Goal: Task Accomplishment & Management: Use online tool/utility

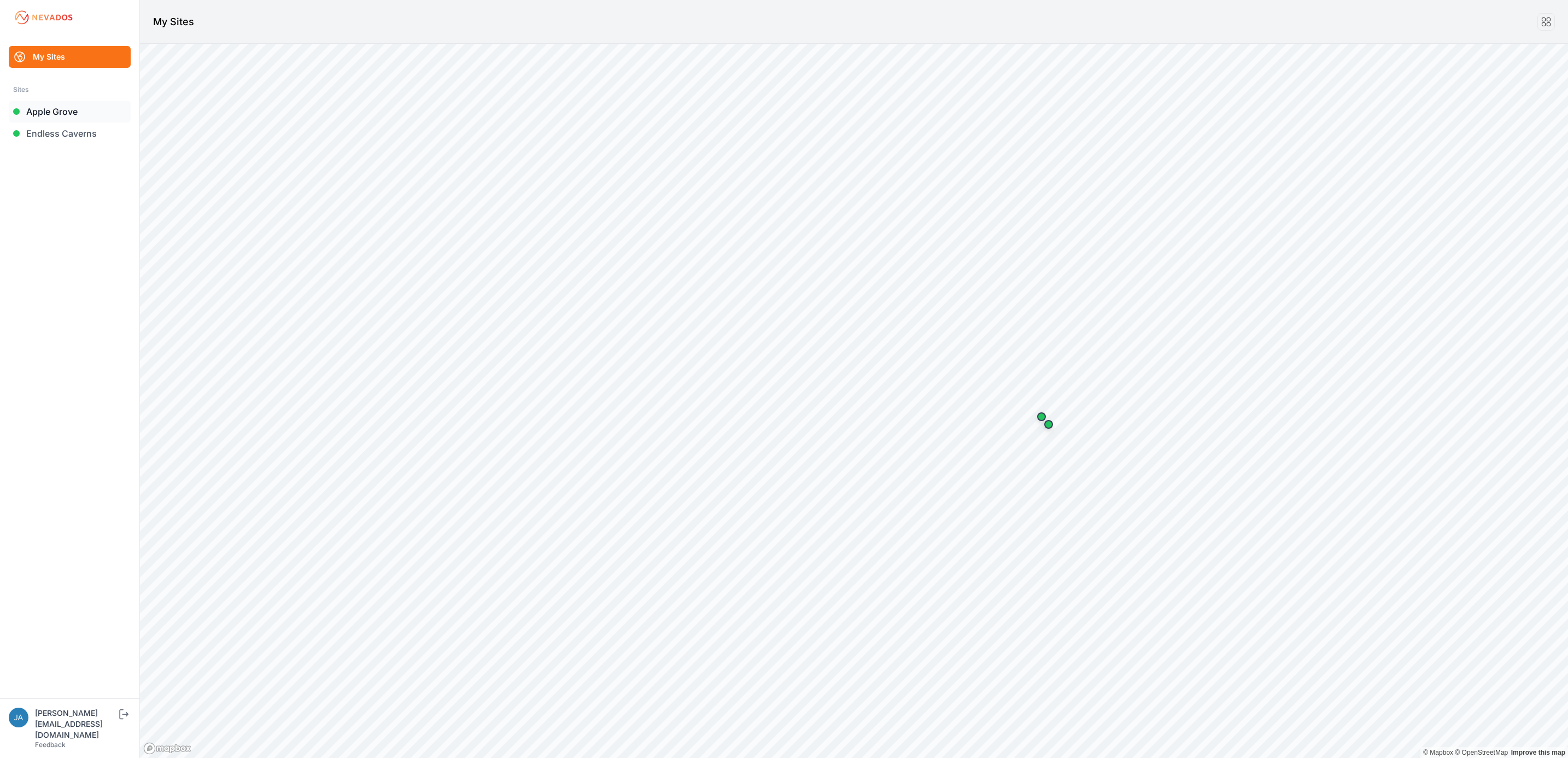
click at [80, 112] on link "Apple Grove" at bounding box center [69, 112] width 122 height 22
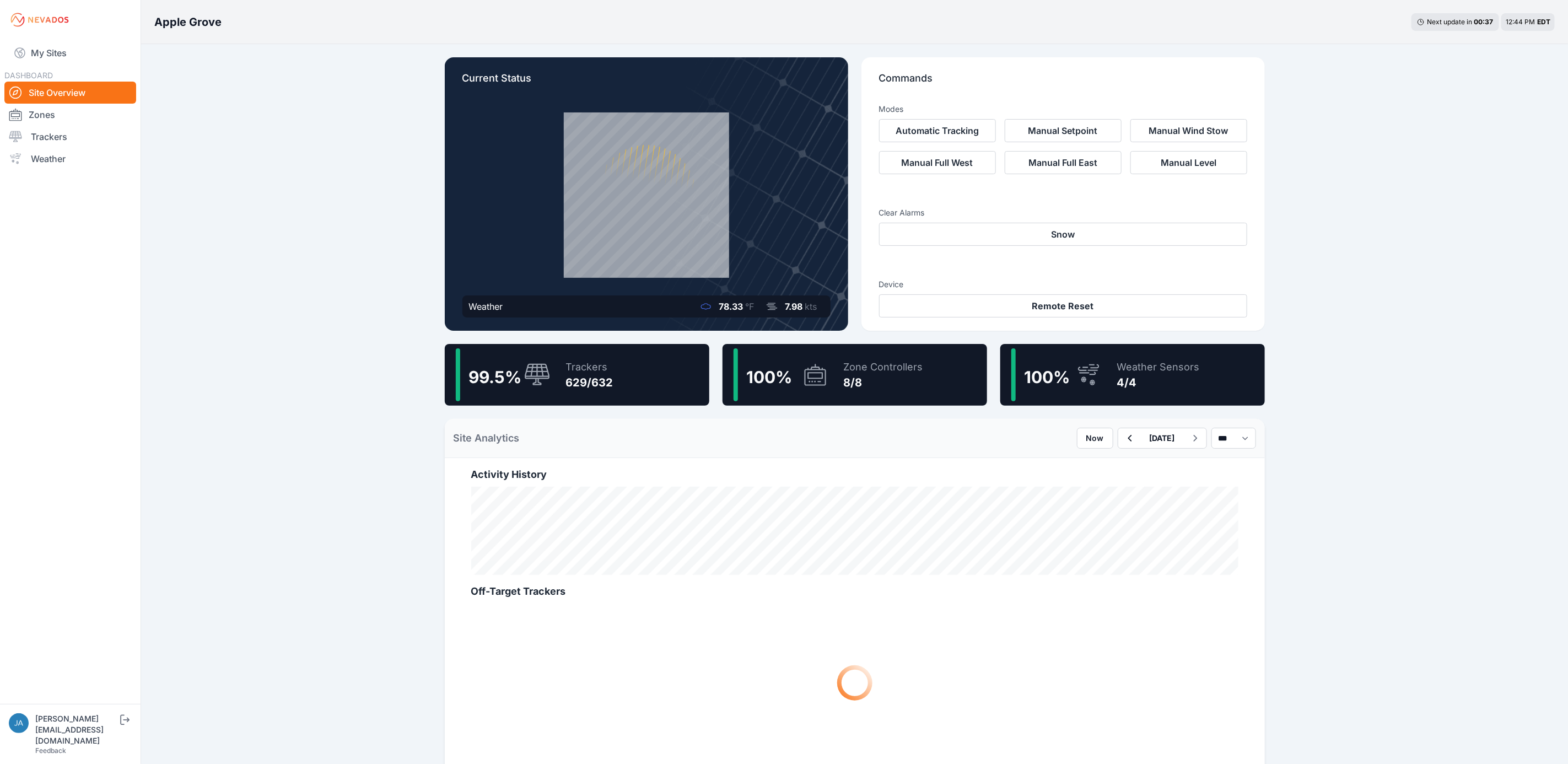
click at [528, 366] on icon at bounding box center [537, 374] width 25 height 22
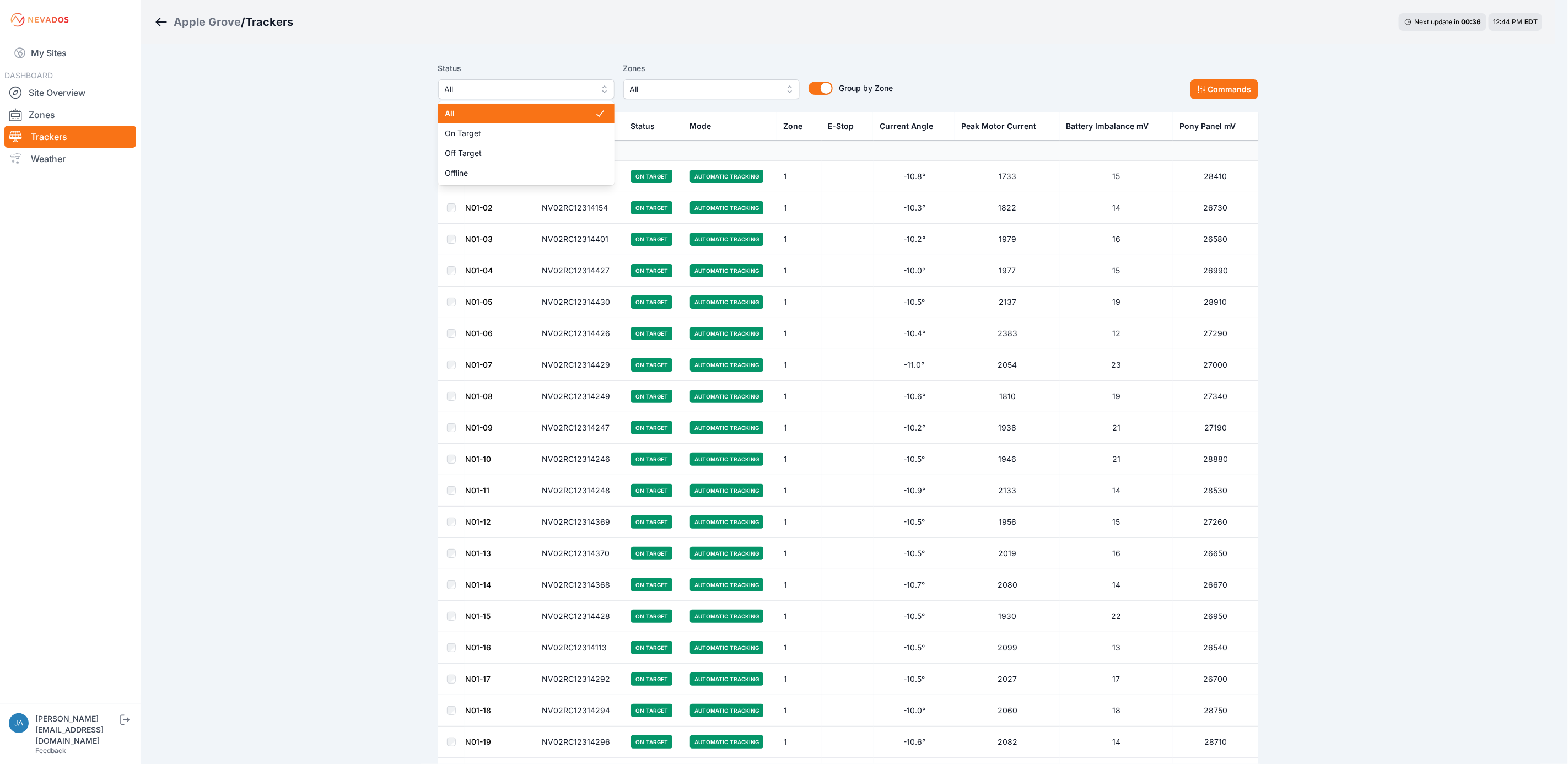
click at [513, 86] on span "All" at bounding box center [519, 89] width 148 height 13
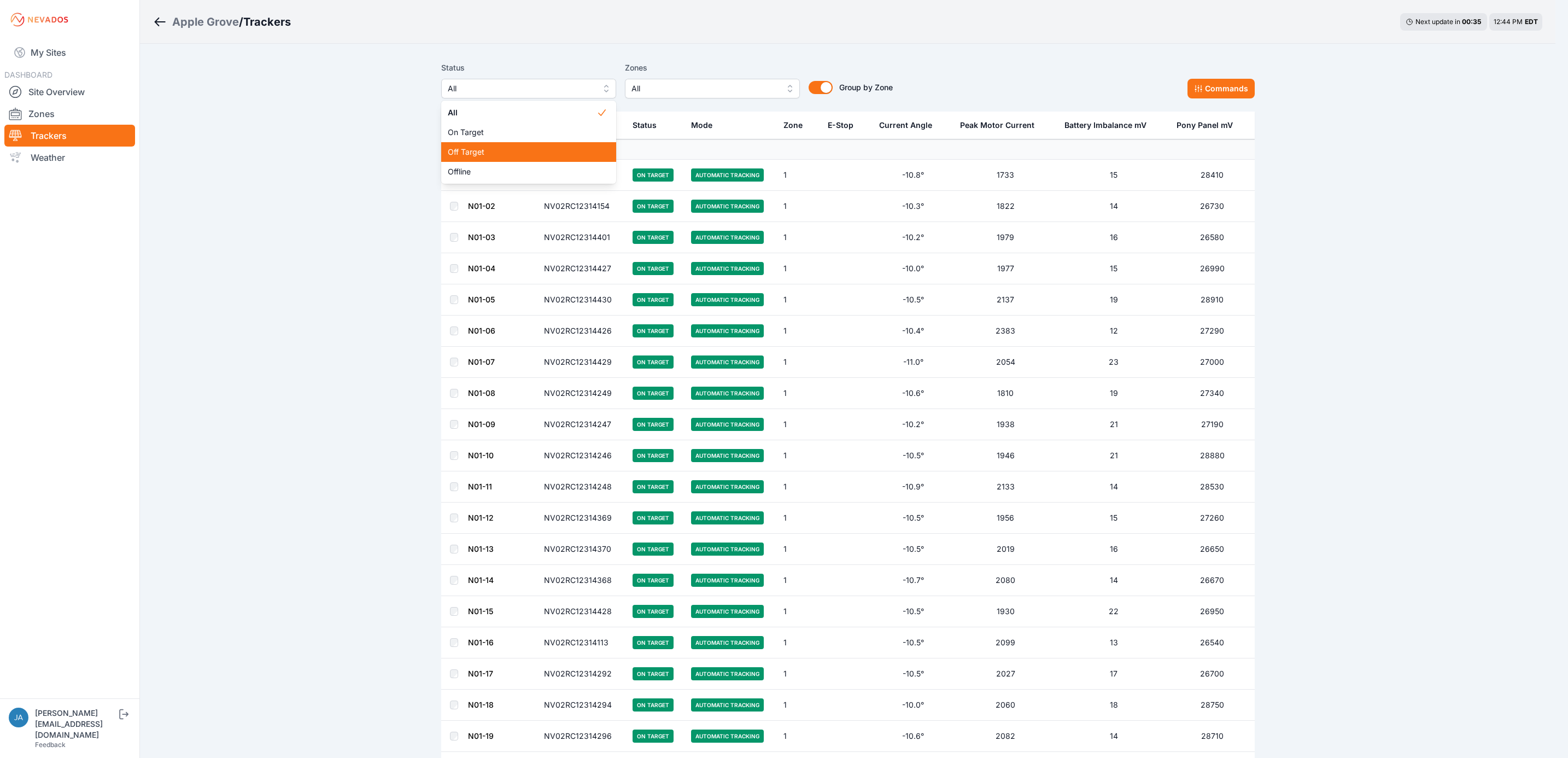
click at [487, 146] on div "Off Target" at bounding box center [528, 152] width 175 height 20
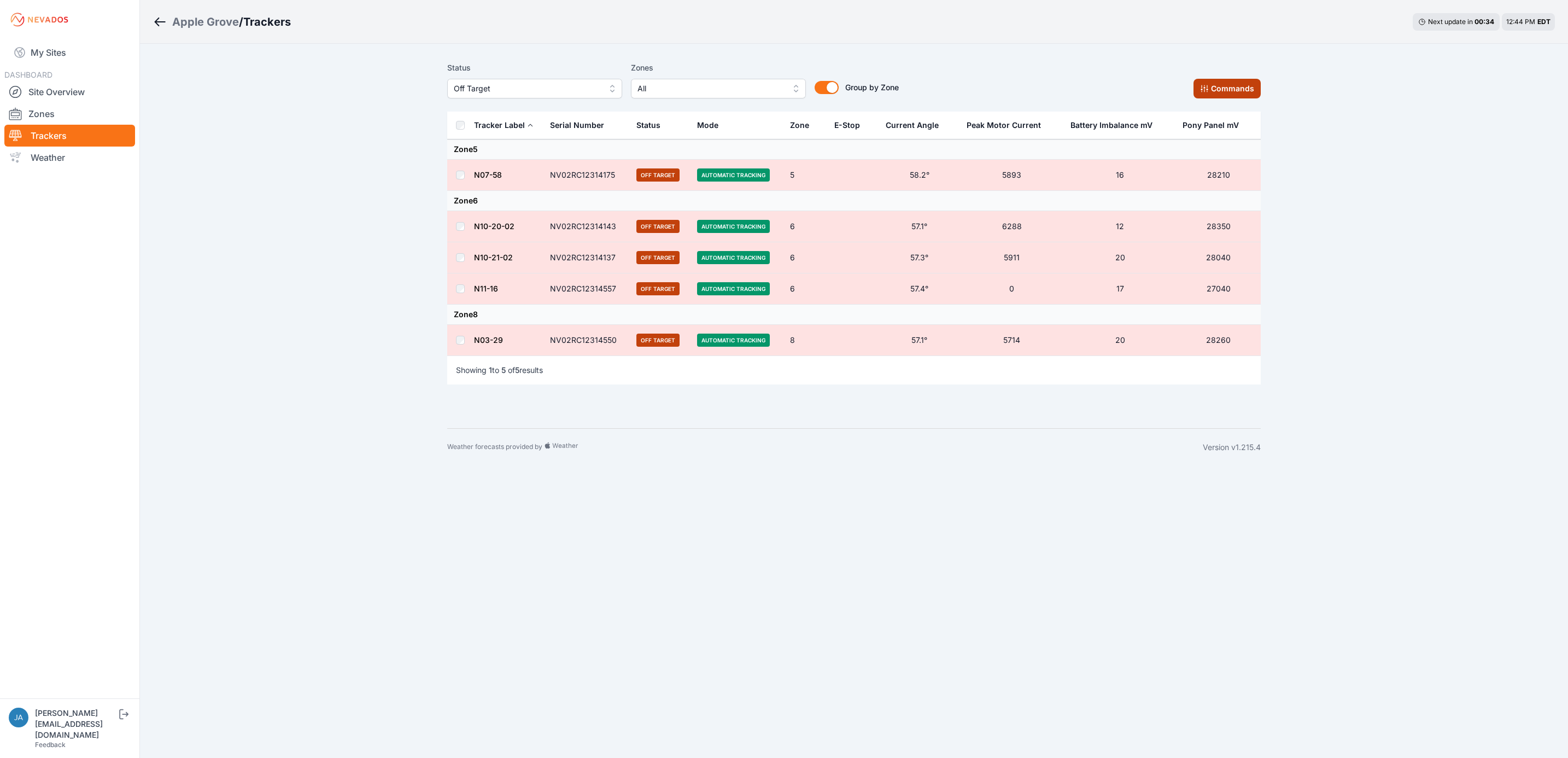
click at [1207, 94] on button "Commands" at bounding box center [1227, 89] width 67 height 20
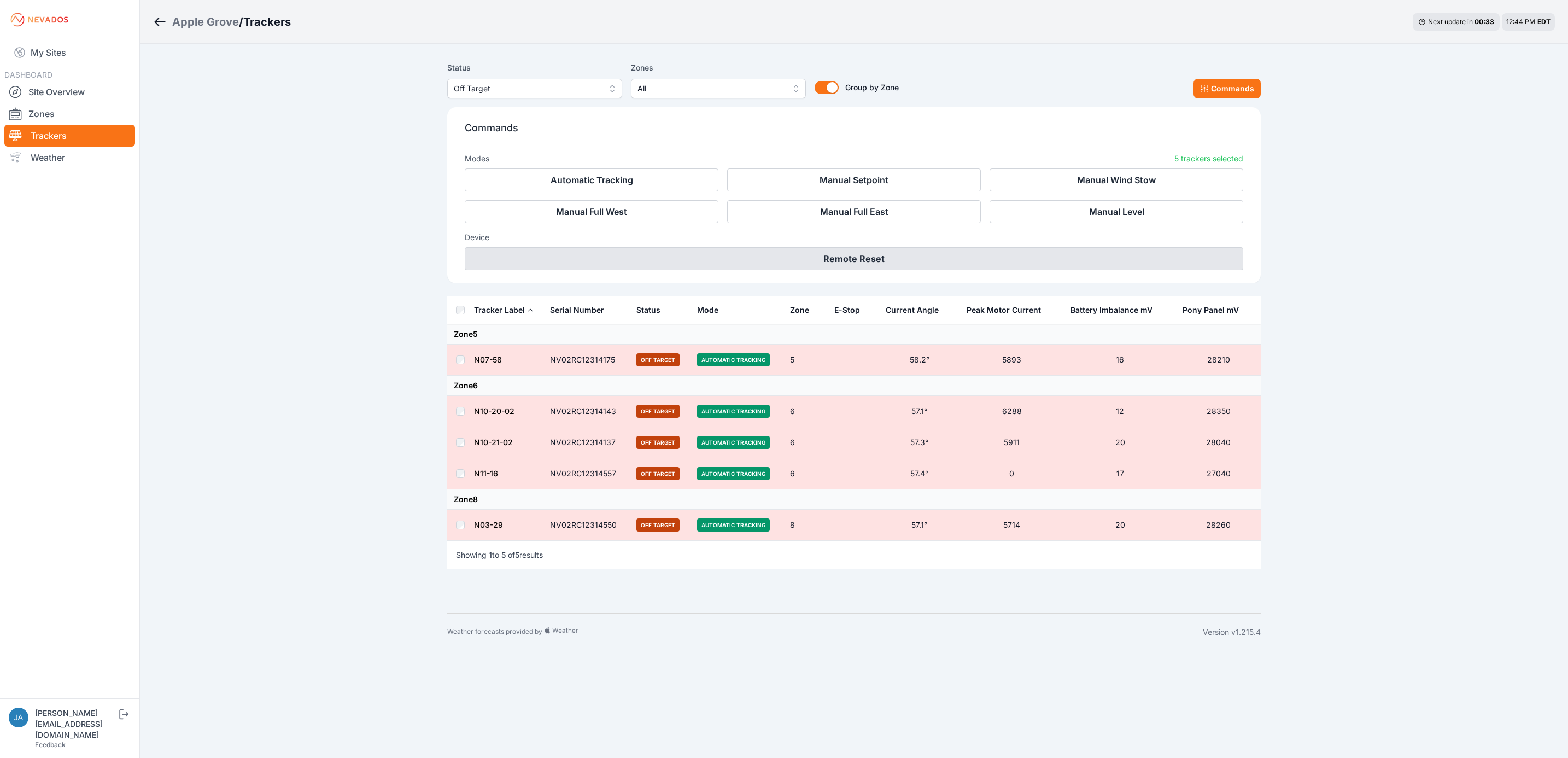
click at [697, 254] on button "Remote Reset" at bounding box center [854, 259] width 778 height 23
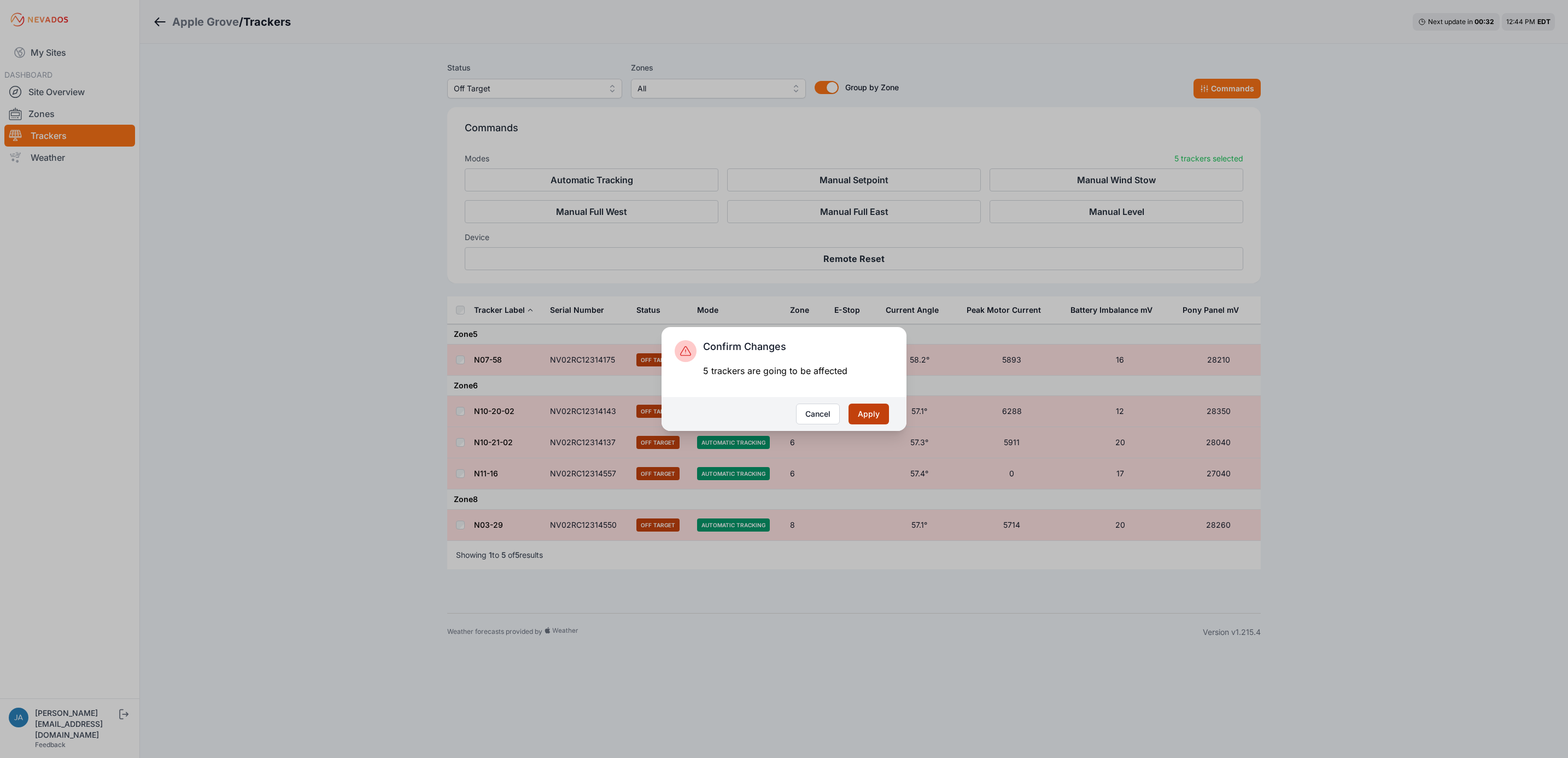
click at [862, 415] on button "Apply" at bounding box center [868, 414] width 41 height 21
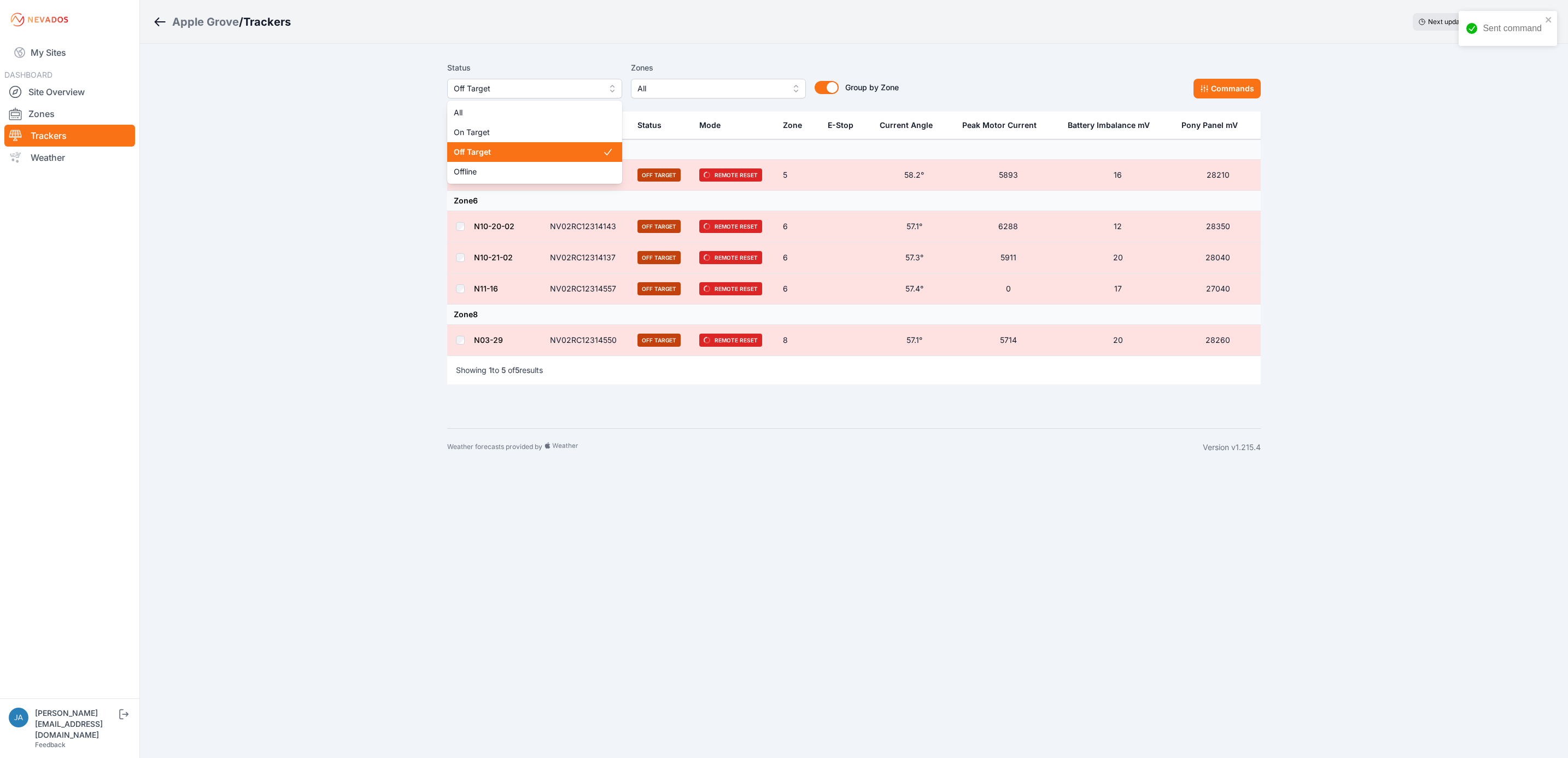
click at [488, 87] on span "Off Target" at bounding box center [527, 88] width 147 height 13
click at [479, 174] on span "Offline" at bounding box center [528, 171] width 148 height 11
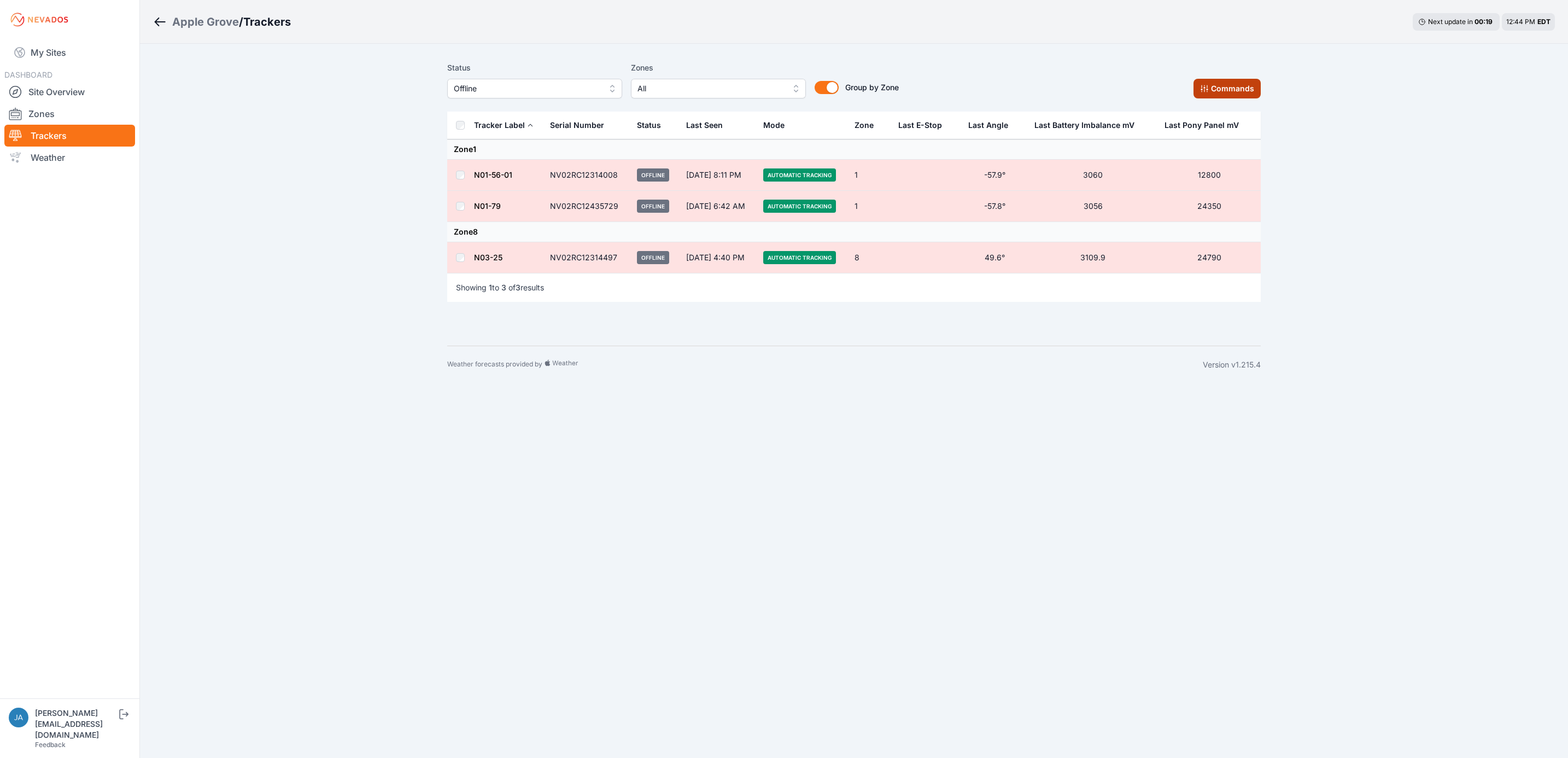
click at [1206, 91] on icon at bounding box center [1203, 89] width 7 height 7
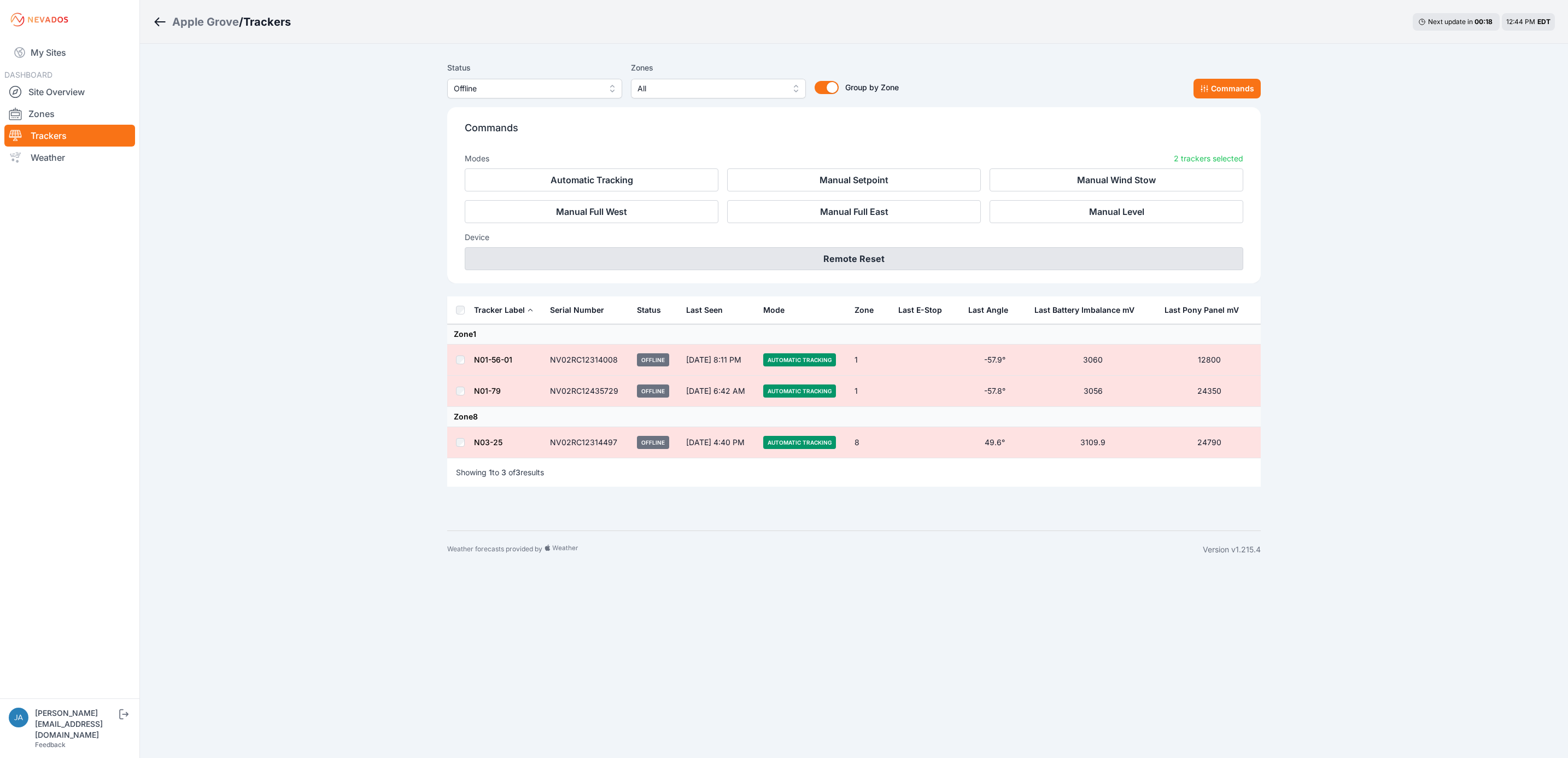
click at [729, 263] on button "Remote Reset" at bounding box center [854, 259] width 778 height 23
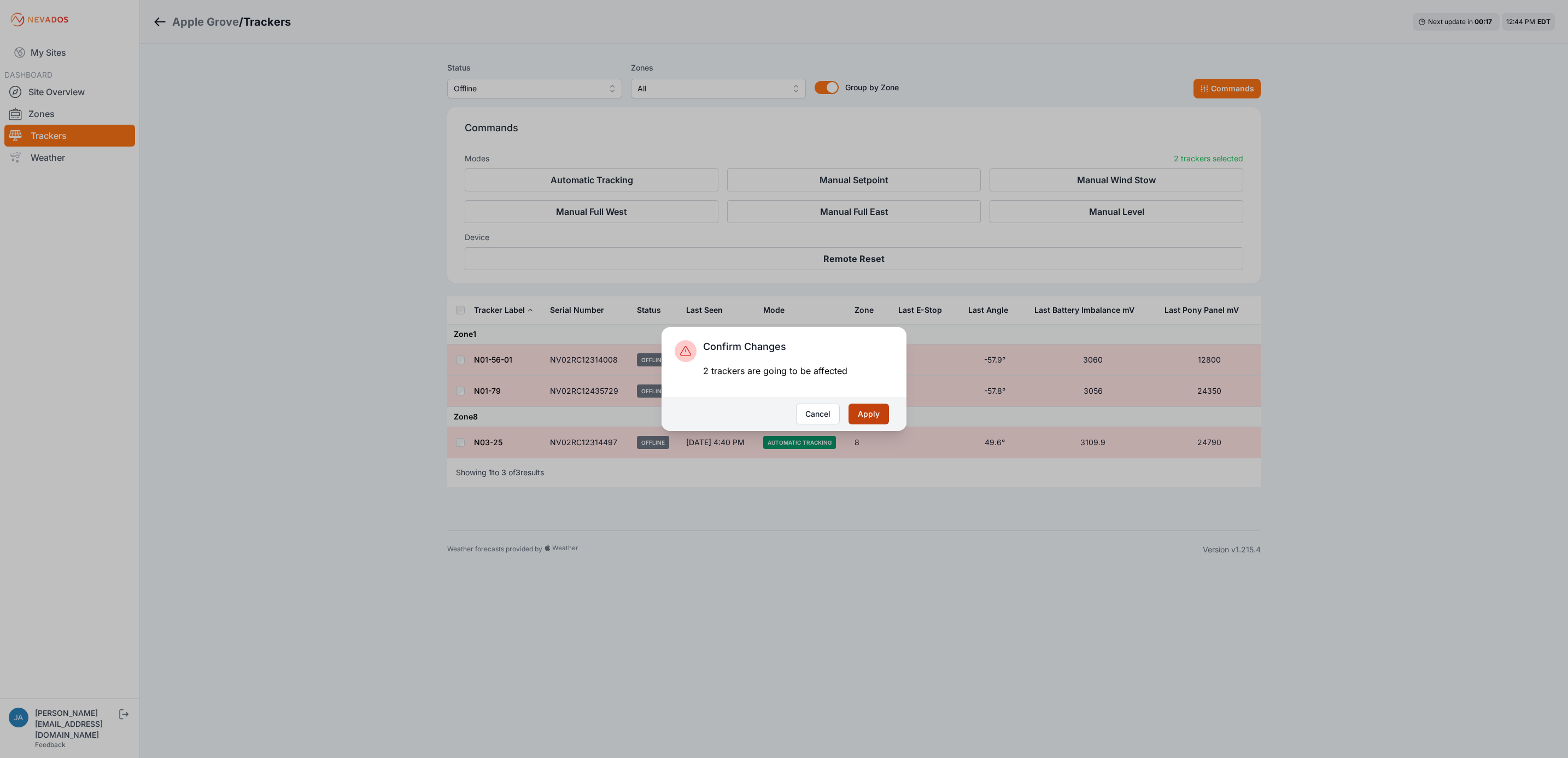
click at [861, 414] on button "Apply" at bounding box center [868, 414] width 41 height 21
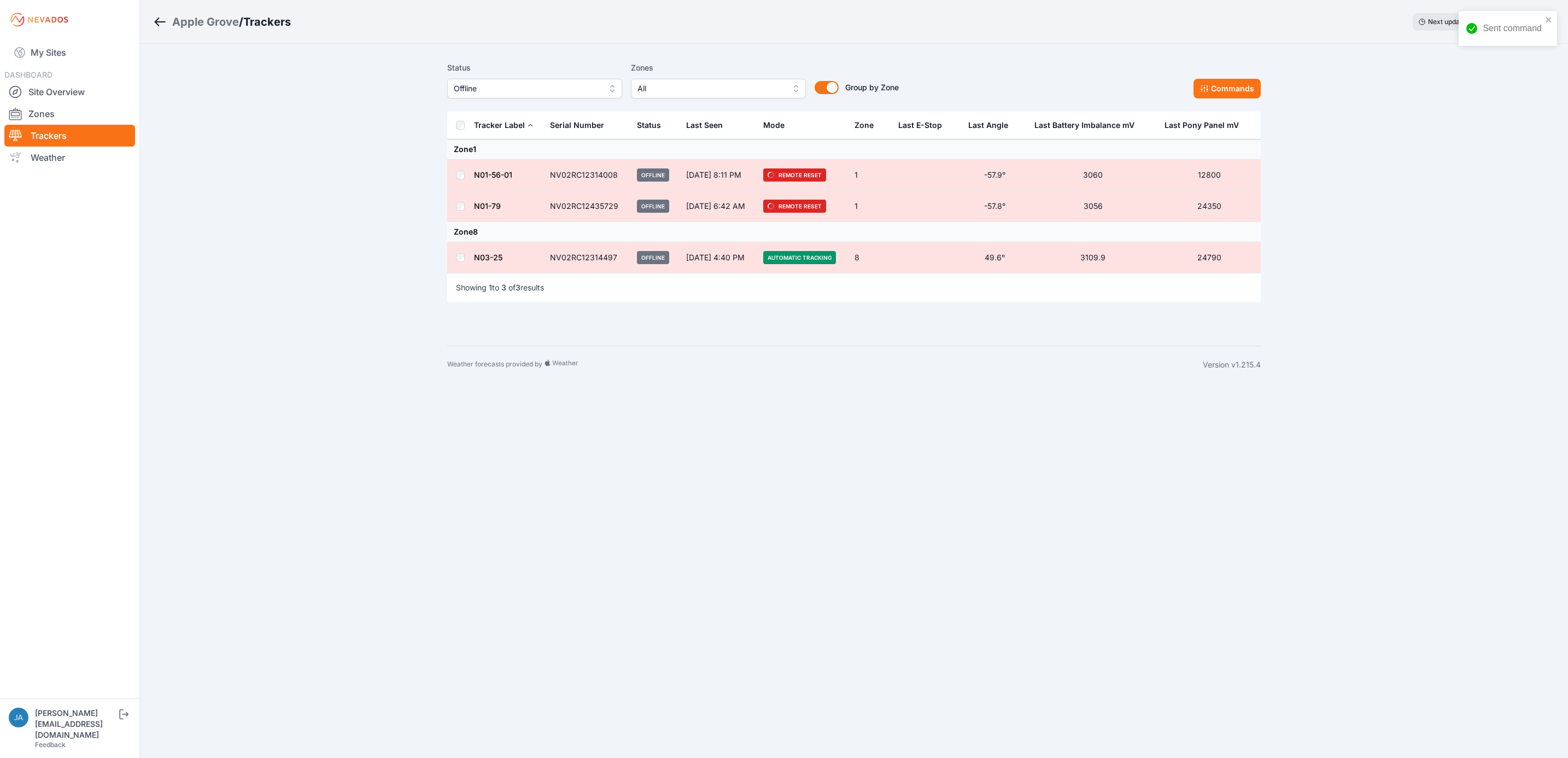
click at [60, 46] on link "My Sites" at bounding box center [70, 52] width 131 height 26
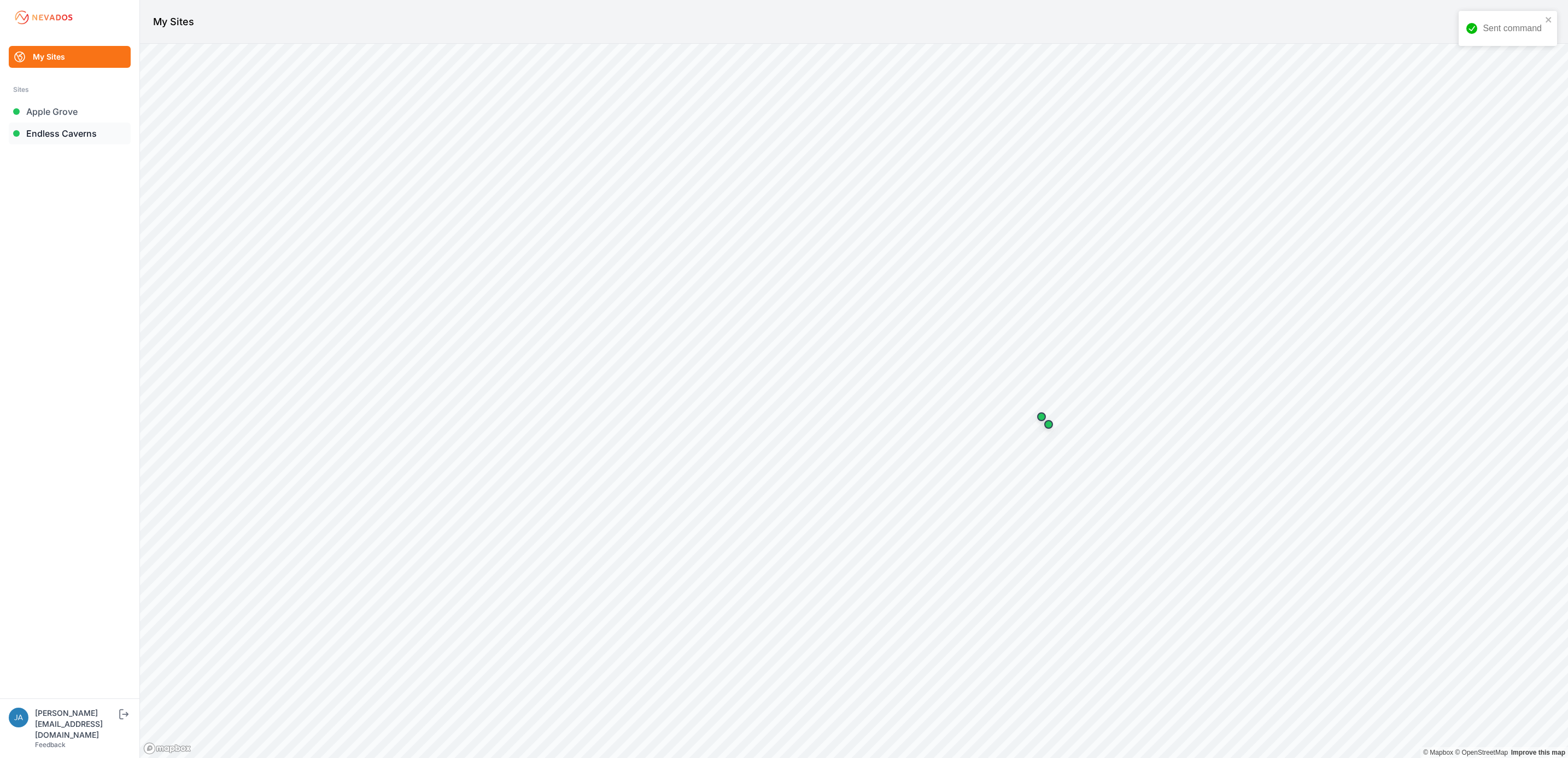
click at [84, 128] on link "Endless Caverns" at bounding box center [69, 133] width 122 height 22
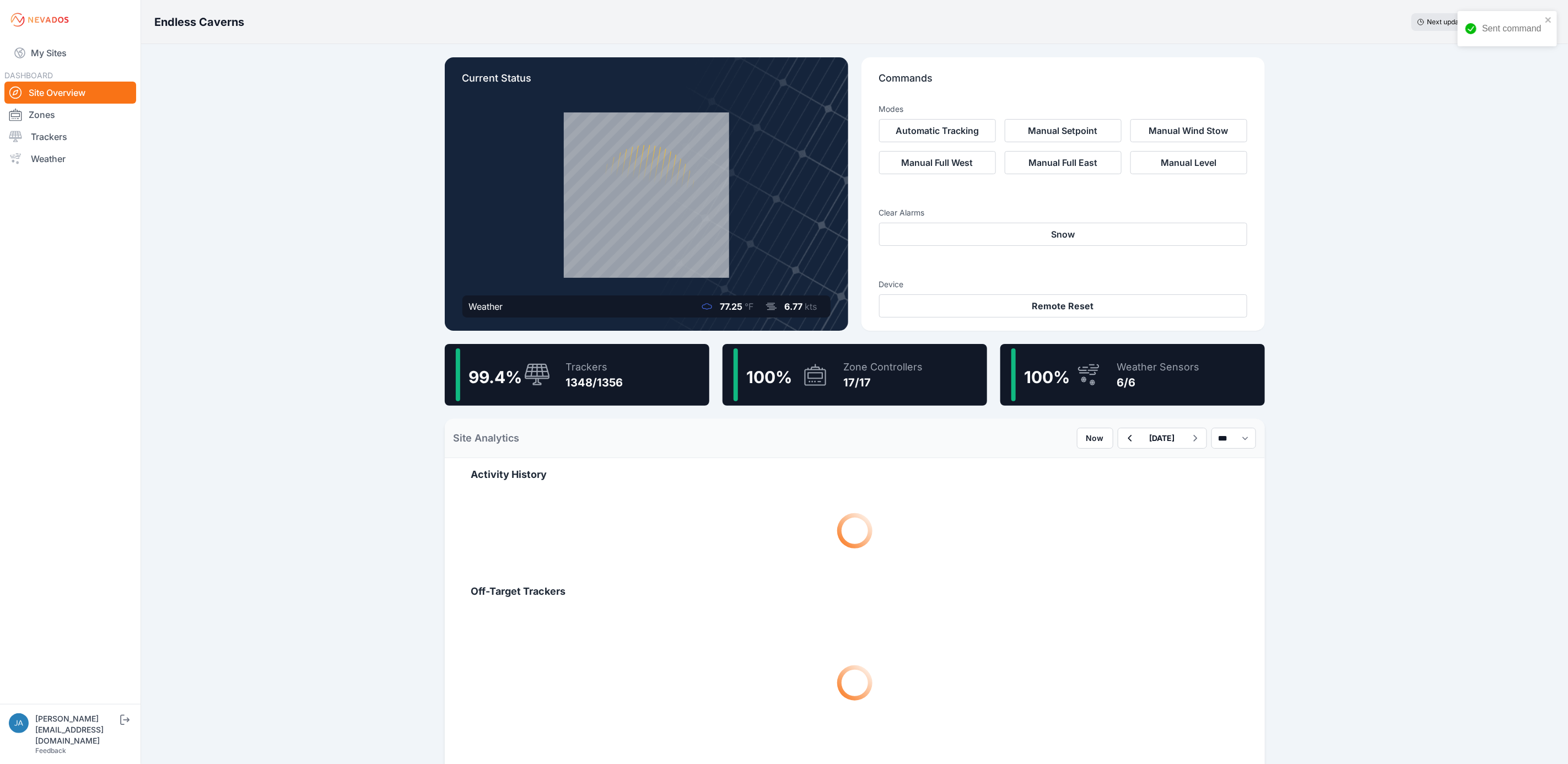
click at [580, 367] on div "Trackers" at bounding box center [594, 367] width 57 height 15
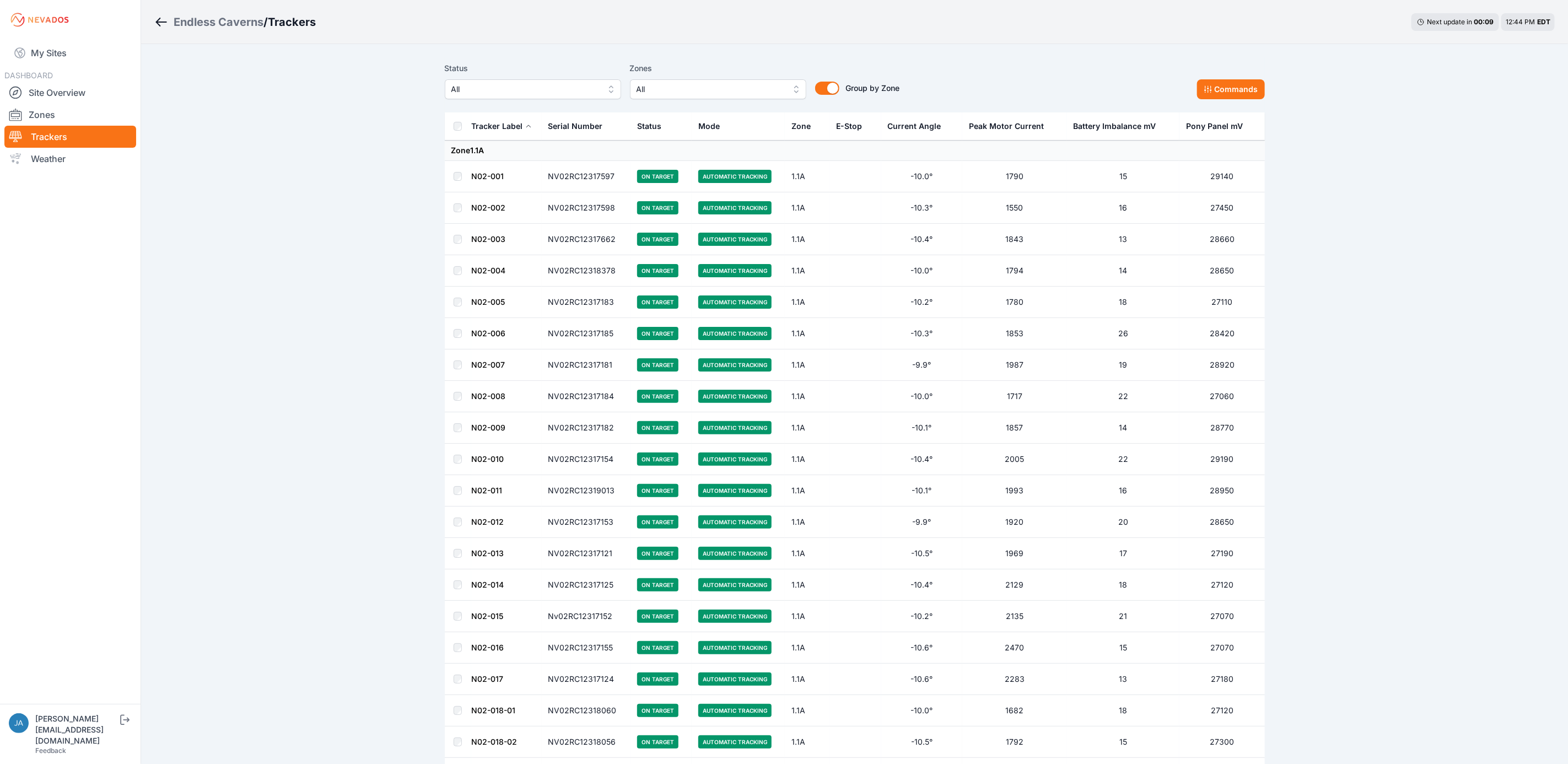
click at [584, 86] on span "All" at bounding box center [526, 89] width 148 height 13
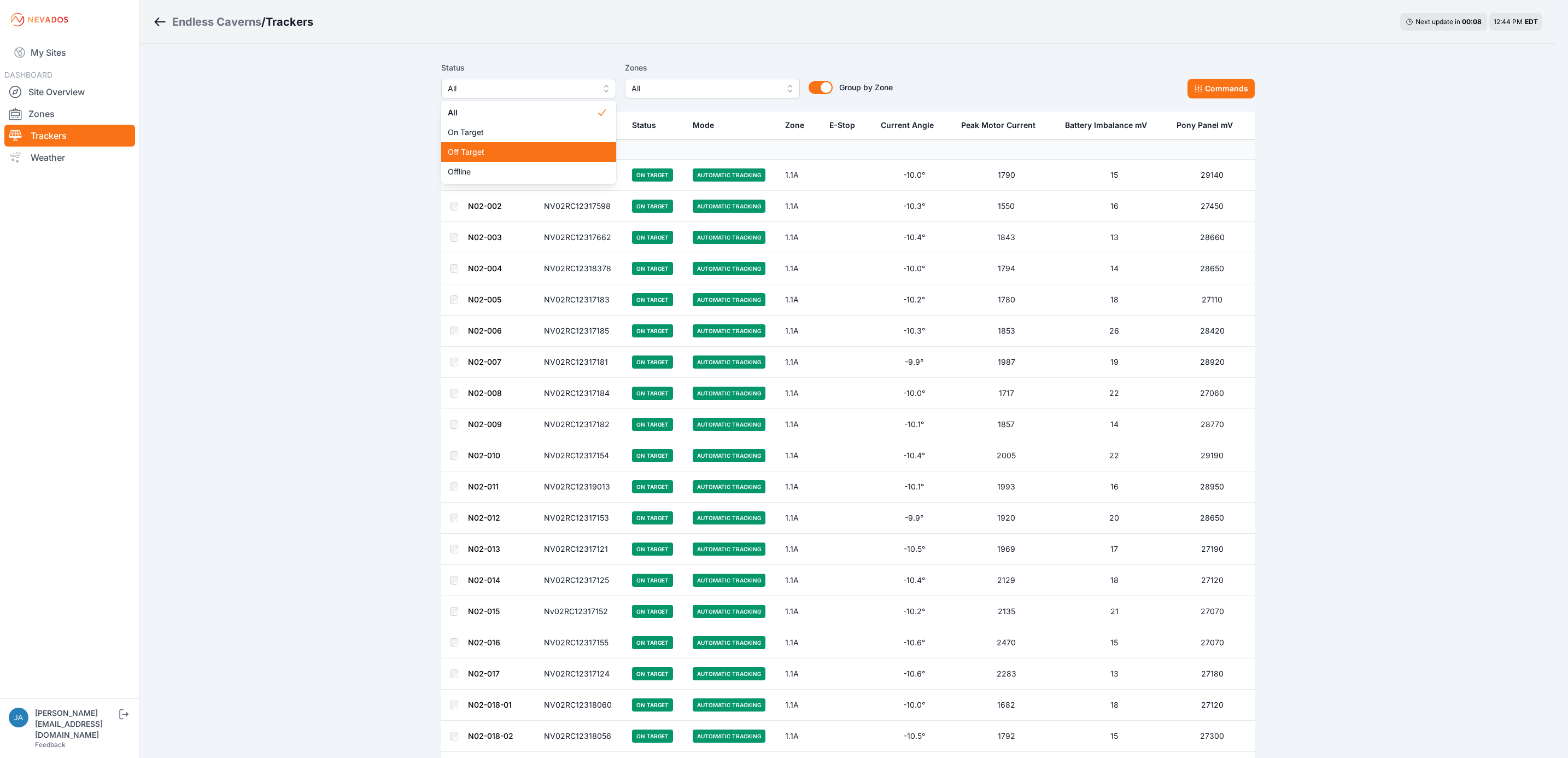
click at [532, 158] on div "Off Target" at bounding box center [528, 152] width 175 height 20
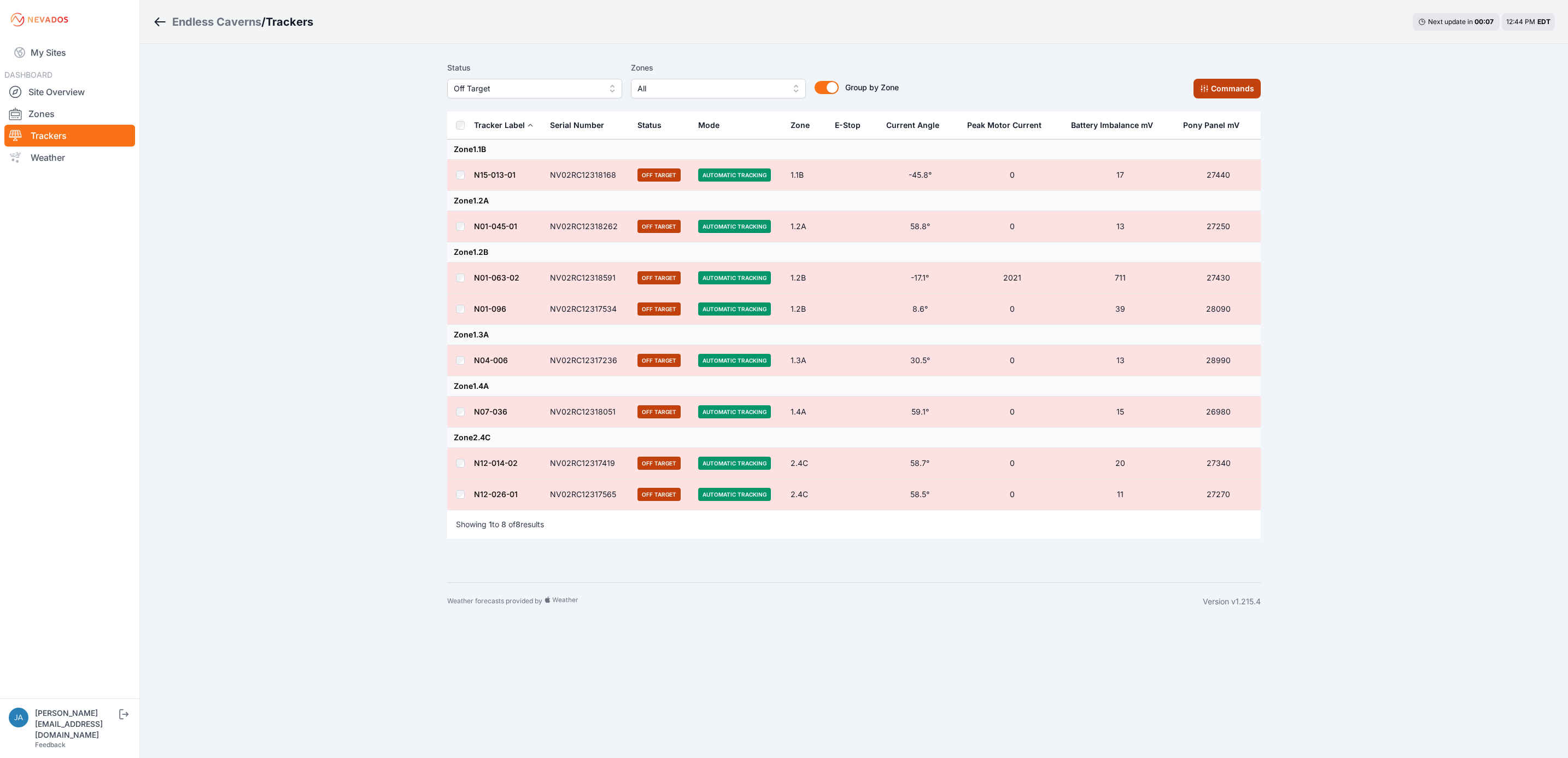
click at [1216, 97] on button "Commands" at bounding box center [1227, 89] width 67 height 20
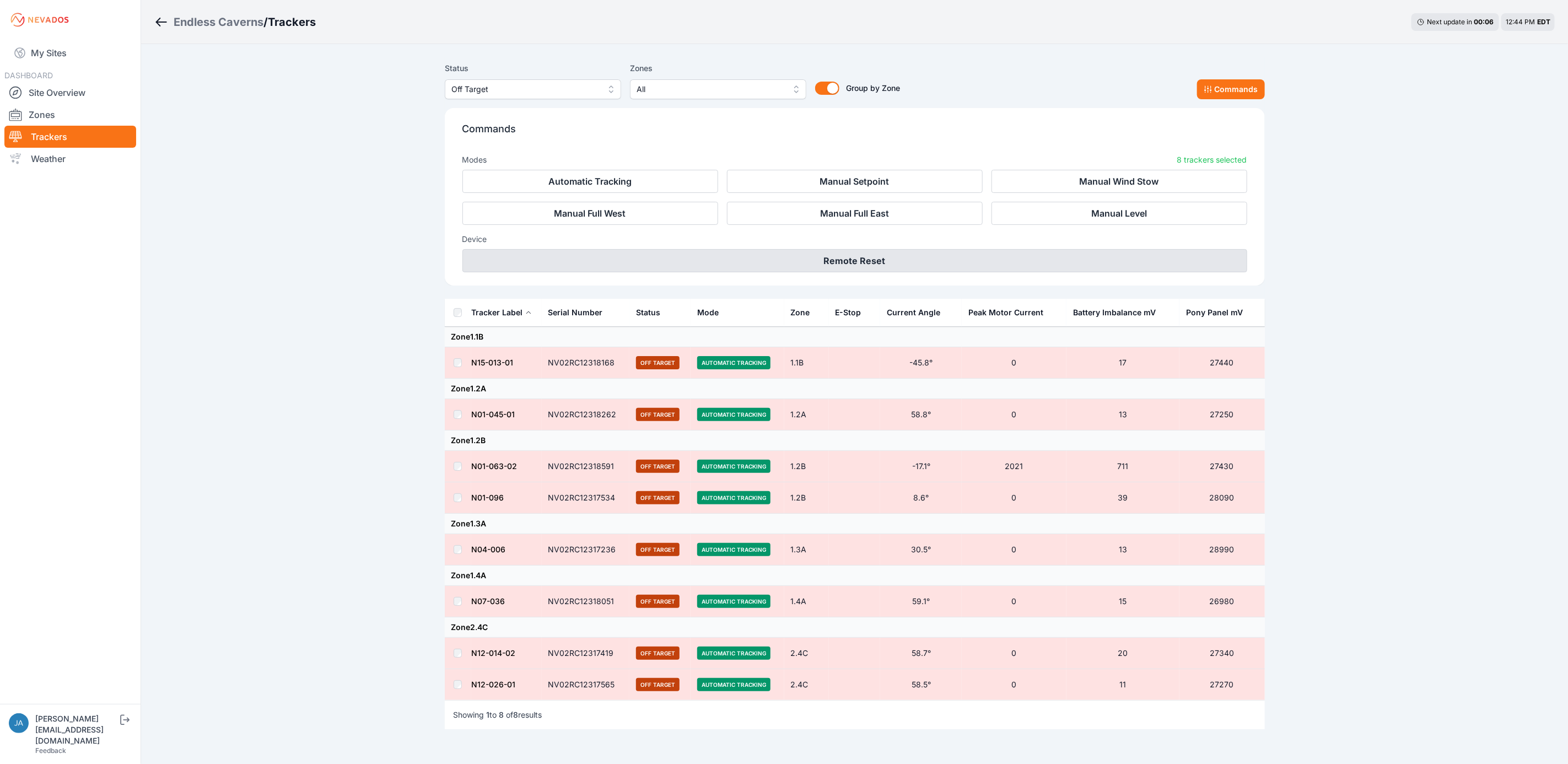
click at [908, 255] on button "Remote Reset" at bounding box center [855, 261] width 785 height 23
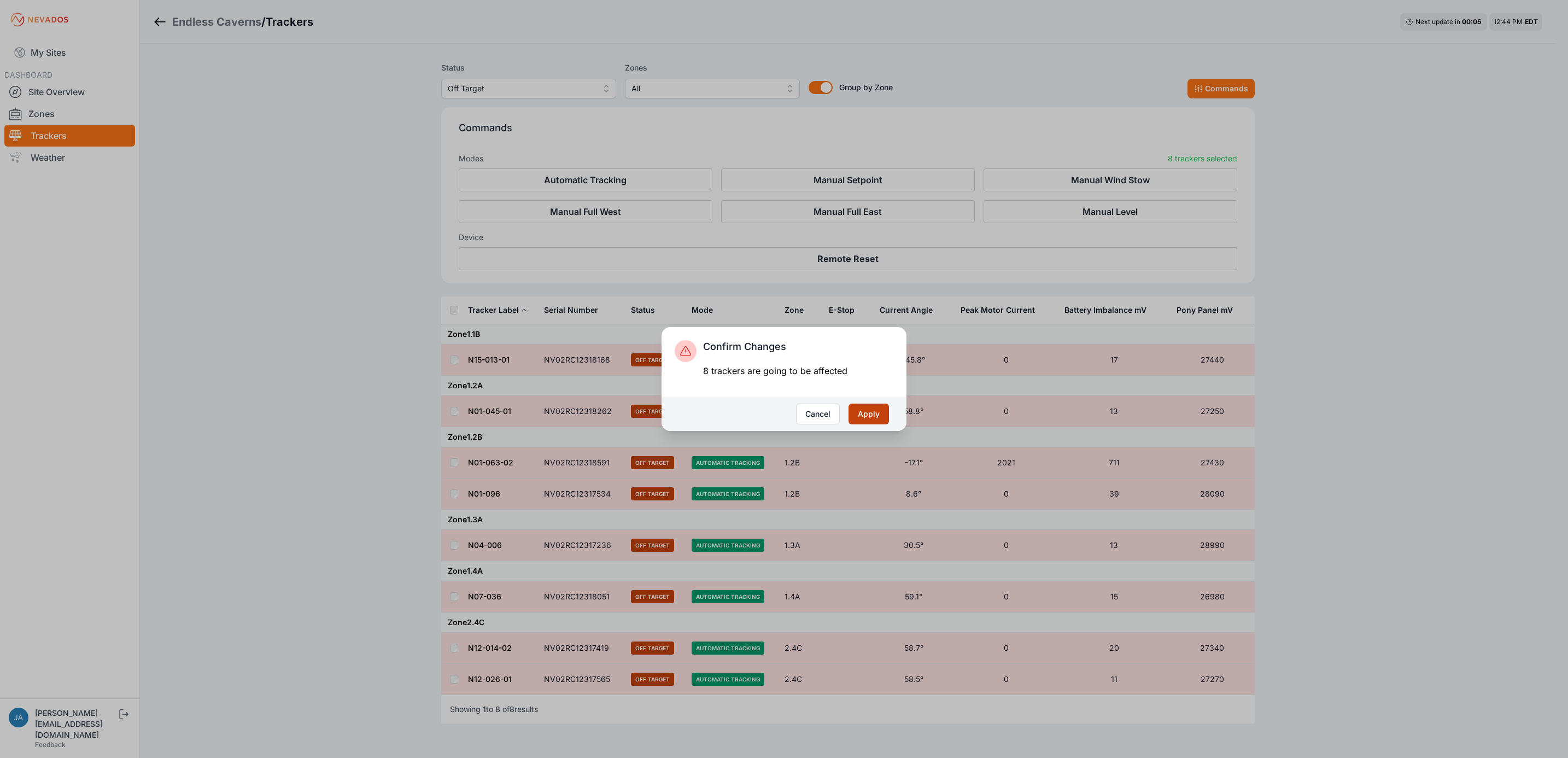
click at [859, 414] on button "Apply" at bounding box center [868, 414] width 41 height 21
